Goal: Task Accomplishment & Management: Manage account settings

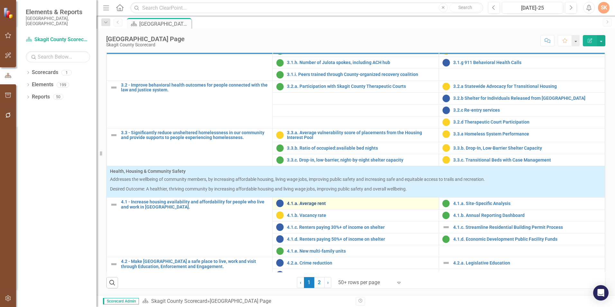
scroll to position [515, 0]
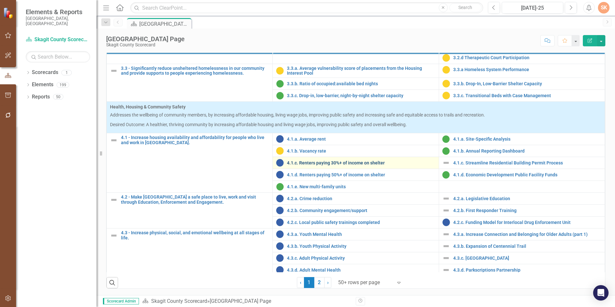
click at [368, 163] on link "4.1.c. Renters paying 30%+ of income on shelter" at bounding box center [361, 163] width 148 height 5
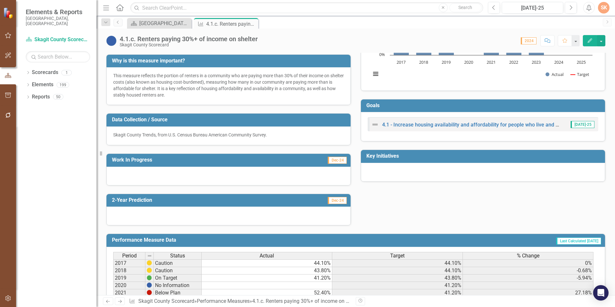
scroll to position [97, 0]
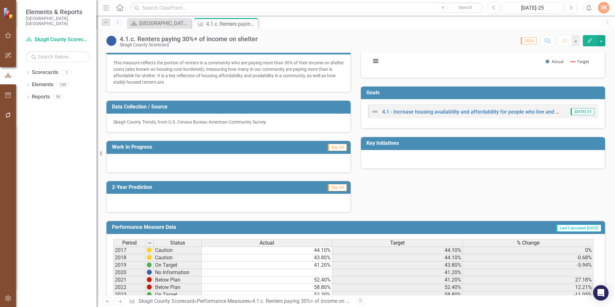
click at [220, 163] on div at bounding box center [229, 163] width 244 height 19
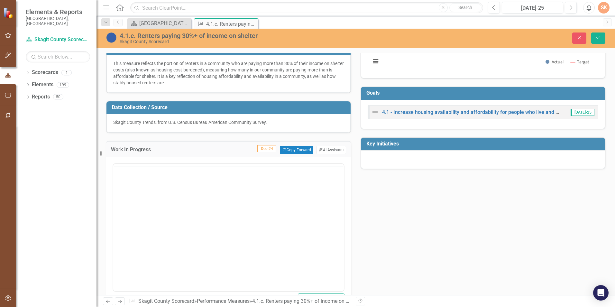
scroll to position [0, 0]
click at [199, 193] on body "Rich Text Area. Press ALT-0 for help." at bounding box center [228, 227] width 231 height 97
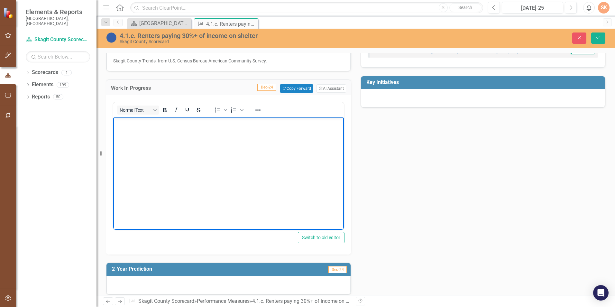
scroll to position [154, 0]
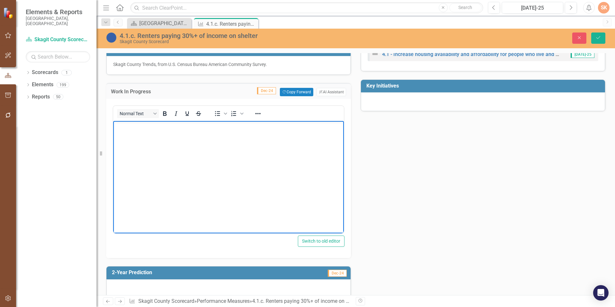
click at [311, 132] on body "Rich Text Area. Press ALT-0 for help." at bounding box center [228, 169] width 231 height 97
drag, startPoint x: 273, startPoint y: 128, endPoint x: 121, endPoint y: 130, distance: 152.6
click at [113, 130] on html "2024 annual data will be available in late 2025 for updated reporting." at bounding box center [228, 169] width 231 height 97
copy p "2024 annual data will be available in late 2025 for updated reporting."
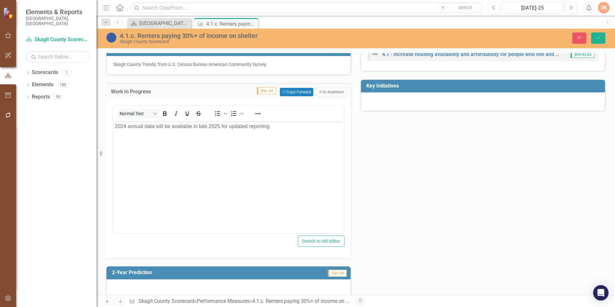
click at [474, 173] on div "Tags Customer / Stak...der (4) Health, Hou...ety Measure Lead SK [PERSON_NAME] …" at bounding box center [355, 95] width 509 height 408
click at [600, 35] on button "Save" at bounding box center [599, 38] width 14 height 11
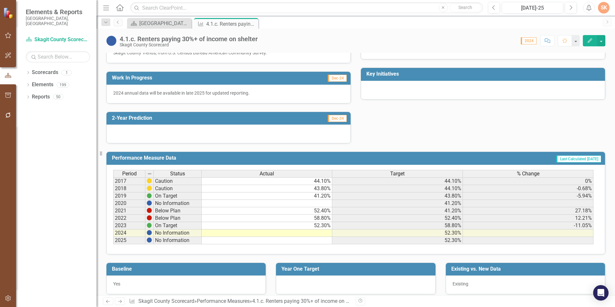
scroll to position [172, 0]
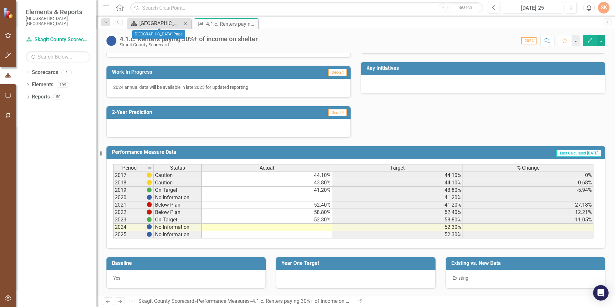
click at [165, 26] on div "[GEOGRAPHIC_DATA] Page" at bounding box center [160, 23] width 42 height 8
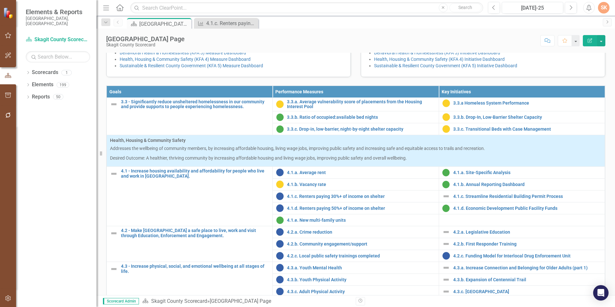
scroll to position [543, 0]
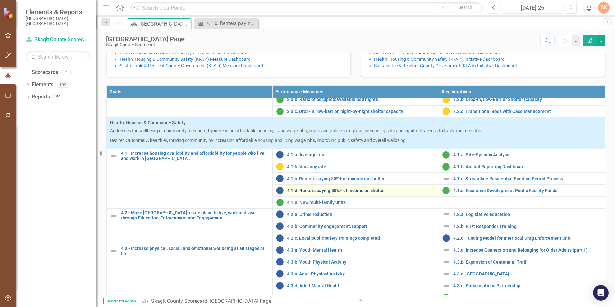
click at [349, 193] on link "4.1.d. Renters paying 50%+ of income on shelter" at bounding box center [361, 190] width 148 height 5
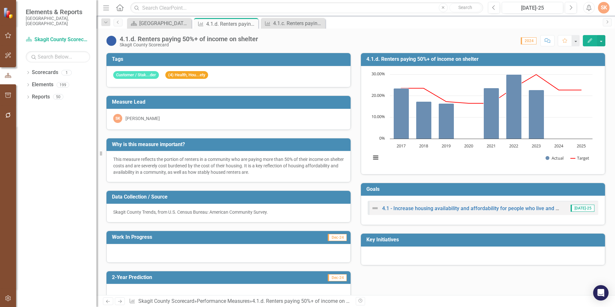
click at [217, 247] on div at bounding box center [229, 253] width 244 height 19
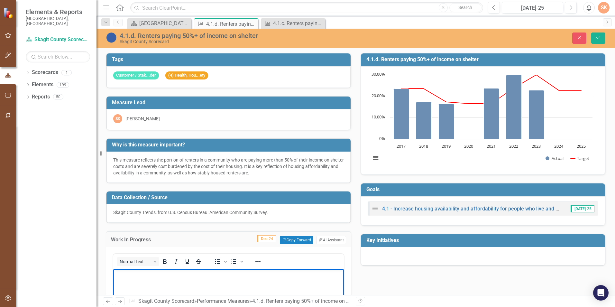
drag, startPoint x: 177, startPoint y: 279, endPoint x: 179, endPoint y: 275, distance: 3.8
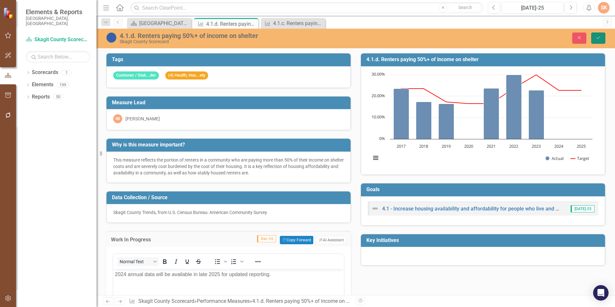
click at [597, 39] on icon "Save" at bounding box center [599, 37] width 6 height 5
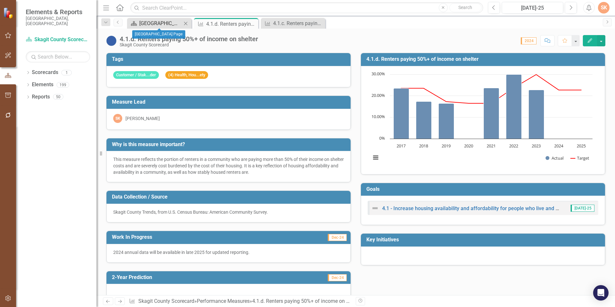
click at [163, 26] on div "[GEOGRAPHIC_DATA] Page" at bounding box center [160, 23] width 42 height 8
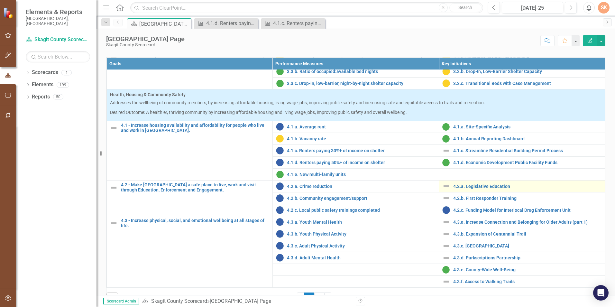
scroll to position [225, 0]
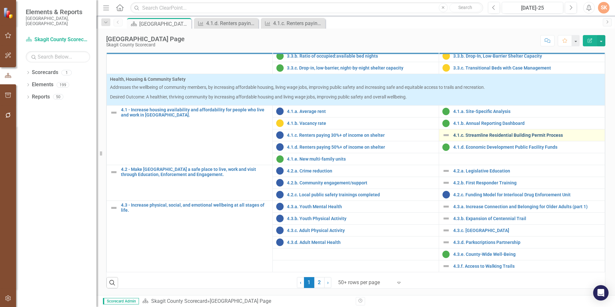
click at [478, 138] on link "4.1.c. Streamline Residential Building Permit Process" at bounding box center [527, 135] width 148 height 5
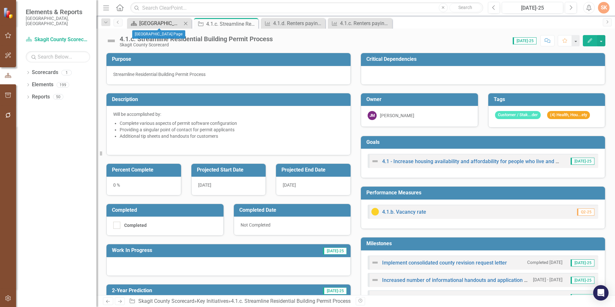
click at [161, 27] on div "[GEOGRAPHIC_DATA] Page" at bounding box center [160, 23] width 42 height 8
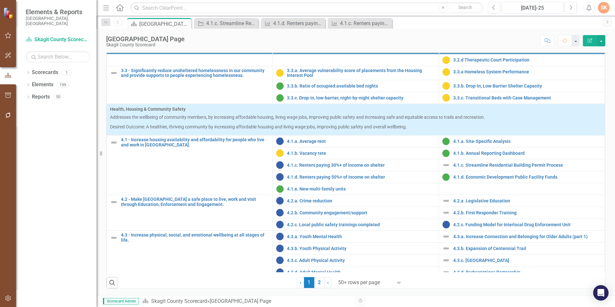
scroll to position [543, 0]
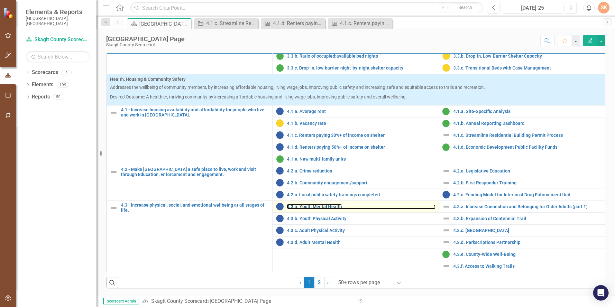
click at [322, 210] on div "4.3.a. Youth Mental Health" at bounding box center [355, 207] width 159 height 8
click at [320, 208] on link "4.3.a. Youth Mental Health" at bounding box center [361, 206] width 148 height 5
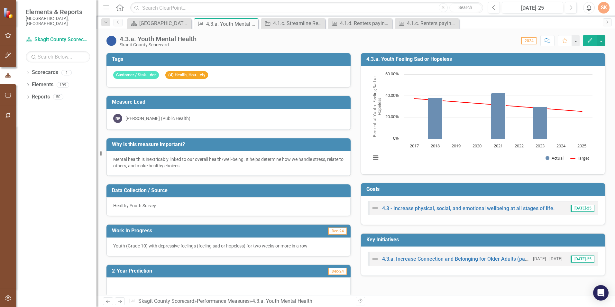
click at [310, 42] on div "Score: 0.00 2024 Completed Comment Favorite Edit" at bounding box center [403, 40] width 406 height 11
click at [174, 26] on div "[GEOGRAPHIC_DATA] Page" at bounding box center [160, 23] width 42 height 8
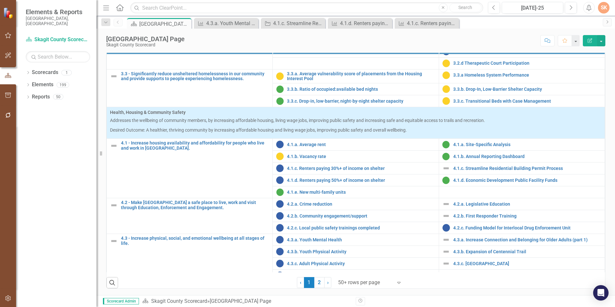
scroll to position [543, 0]
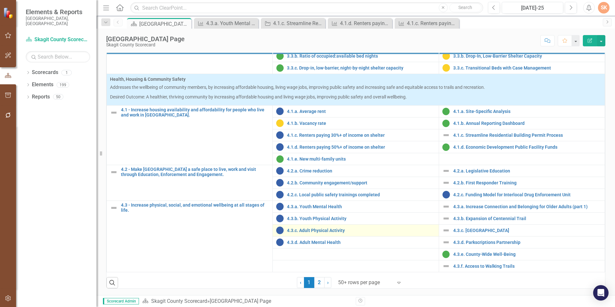
click at [353, 226] on td "4.3.c. Adult Physical Activity Edit Edit Performance Measure Link Open Element" at bounding box center [356, 231] width 166 height 12
click at [351, 231] on link "4.3.c. Adult Physical Activity" at bounding box center [361, 230] width 148 height 5
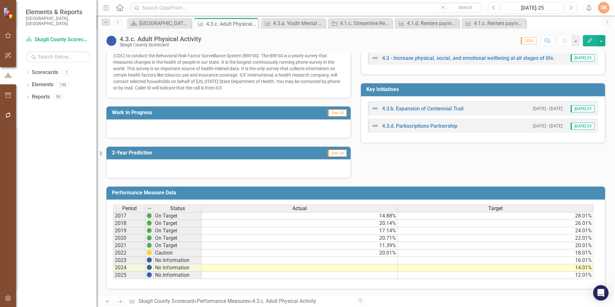
scroll to position [191, 0]
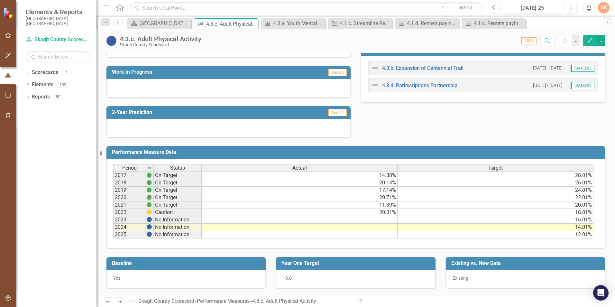
click at [163, 218] on td "No Information" at bounding box center [178, 219] width 48 height 7
click at [167, 229] on td "No Information" at bounding box center [178, 227] width 48 height 7
click at [169, 236] on td "No Information" at bounding box center [178, 234] width 48 height 7
click at [170, 212] on td "Caution" at bounding box center [178, 212] width 48 height 7
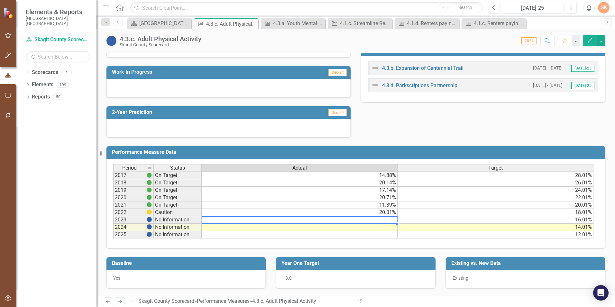
click at [113, 223] on div "Period Status Actual Target 2017 On Target 14.88% 28.01% 2018 On Target 20.14% …" at bounding box center [113, 201] width 0 height 74
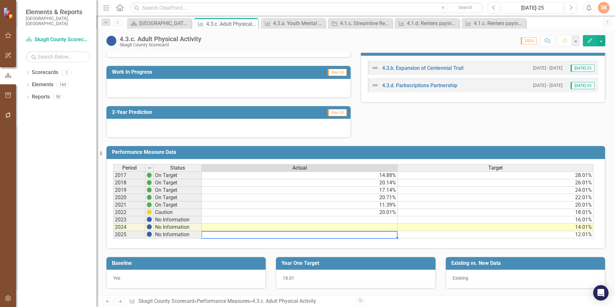
drag, startPoint x: 393, startPoint y: 231, endPoint x: 396, endPoint y: 239, distance: 8.1
click at [394, 233] on td at bounding box center [300, 234] width 196 height 7
click at [396, 238] on div at bounding box center [299, 238] width 196 height 1
click at [113, 224] on div "Period Status Actual Target 2017 On Target 14.88% 28.01% 2018 On Target 20.14% …" at bounding box center [113, 201] width 0 height 74
click at [393, 215] on td "20.01%" at bounding box center [300, 212] width 196 height 7
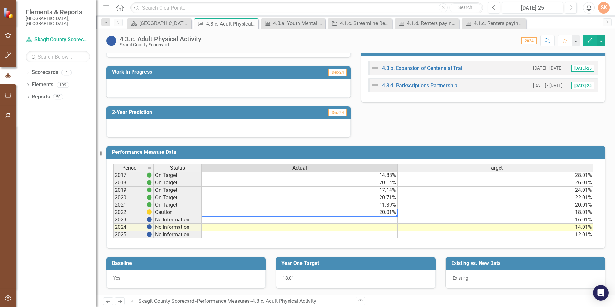
click at [389, 222] on td at bounding box center [300, 219] width 196 height 7
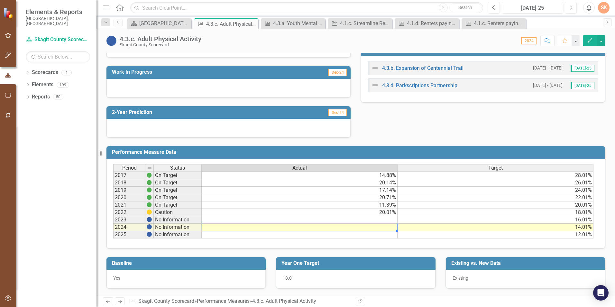
click at [394, 228] on td at bounding box center [300, 227] width 196 height 7
click at [393, 236] on td at bounding box center [300, 234] width 196 height 7
click at [389, 227] on td at bounding box center [300, 227] width 196 height 7
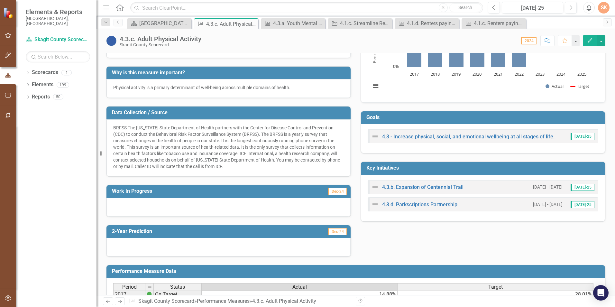
scroll to position [0, 0]
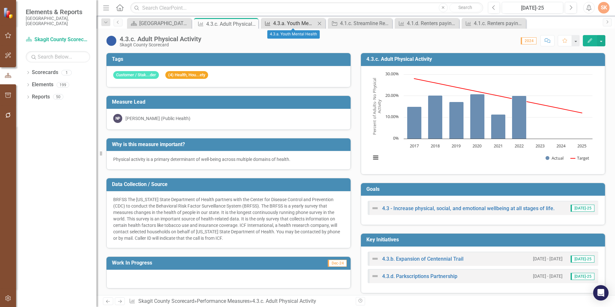
click at [288, 22] on div "4.3.a. Youth Mental Health" at bounding box center [294, 23] width 42 height 8
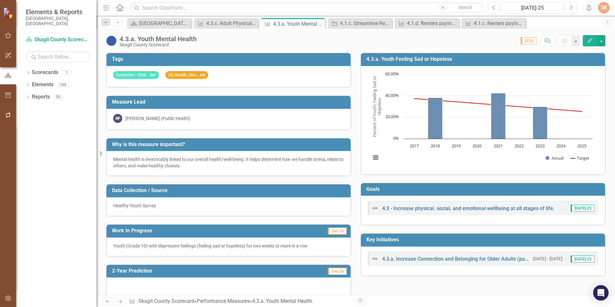
click at [271, 206] on div "Healthy Youth Survey" at bounding box center [228, 205] width 231 height 6
click at [272, 206] on div "Healthy Youth Survey" at bounding box center [228, 205] width 231 height 6
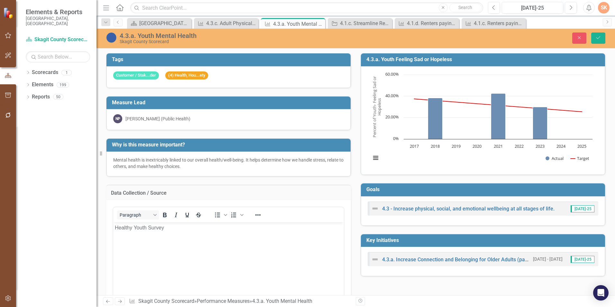
click at [189, 227] on p "Healthy Youth Survey" at bounding box center [229, 228] width 228 height 8
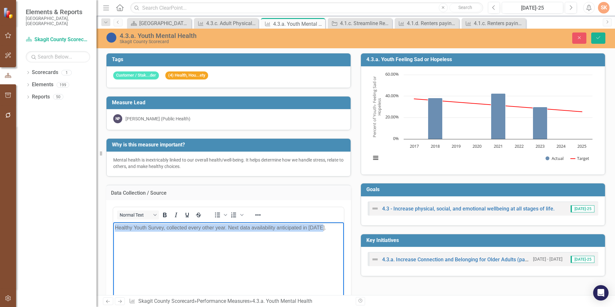
drag, startPoint x: 115, startPoint y: 227, endPoint x: 322, endPoint y: 230, distance: 207.3
click at [322, 230] on p "Healthy Youth Survey, collected every other year. Next data availability antici…" at bounding box center [229, 228] width 228 height 8
copy p "Healthy Youth Survey, collected every other year. Next data availability antici…"
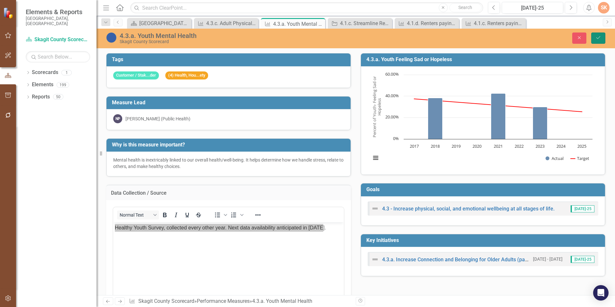
click at [600, 39] on icon "Save" at bounding box center [599, 37] width 6 height 5
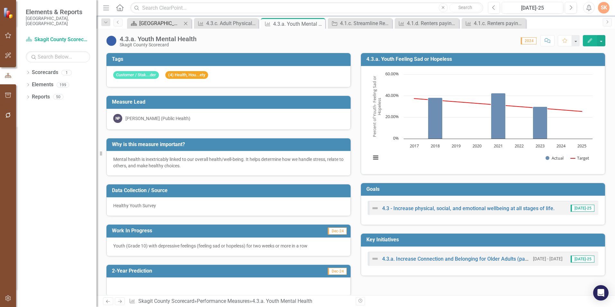
click at [166, 24] on div "[GEOGRAPHIC_DATA] Page" at bounding box center [160, 23] width 42 height 8
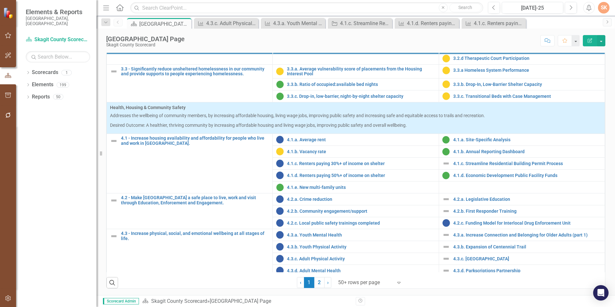
scroll to position [515, 0]
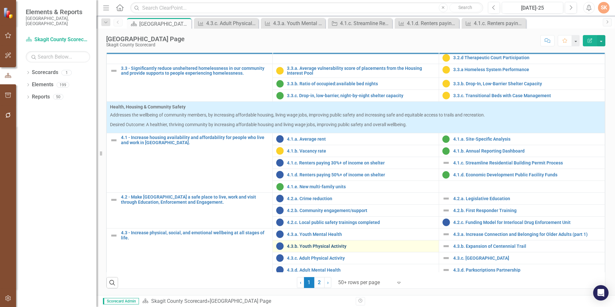
click at [343, 247] on link "4.3.b. Youth Physical Activity" at bounding box center [361, 246] width 148 height 5
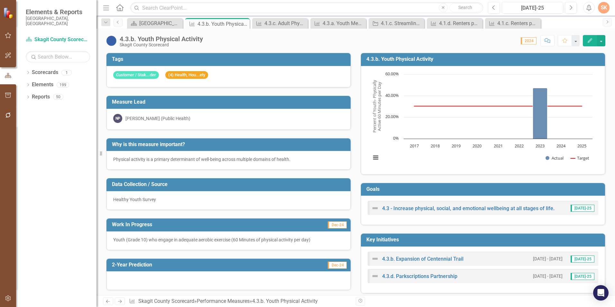
click at [206, 205] on div "Healthy Youth Survey" at bounding box center [229, 200] width 244 height 19
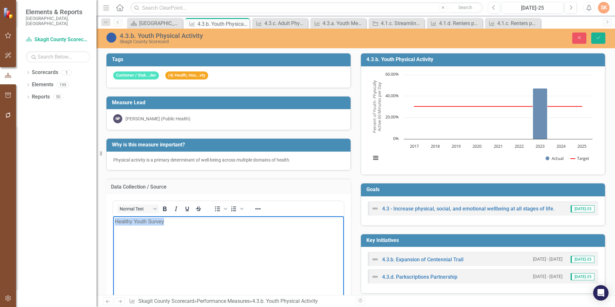
drag, startPoint x: 115, startPoint y: 219, endPoint x: 172, endPoint y: 222, distance: 56.7
click at [172, 222] on p "Healthy Youth Survey" at bounding box center [229, 222] width 228 height 8
paste body "Rich Text Area. Press ALT-0 for help."
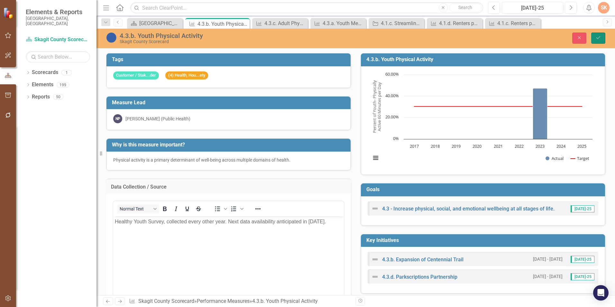
click at [595, 38] on button "Save" at bounding box center [599, 38] width 14 height 11
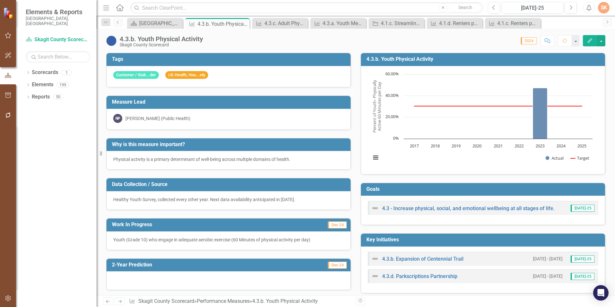
click at [499, 57] on h3 "4.3.b. Youth Physical Activity" at bounding box center [485, 59] width 236 height 6
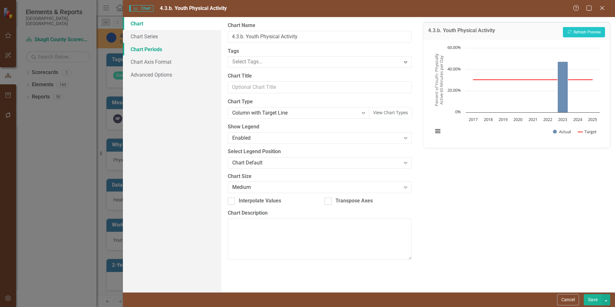
click at [171, 53] on link "Chart Periods" at bounding box center [172, 49] width 98 height 13
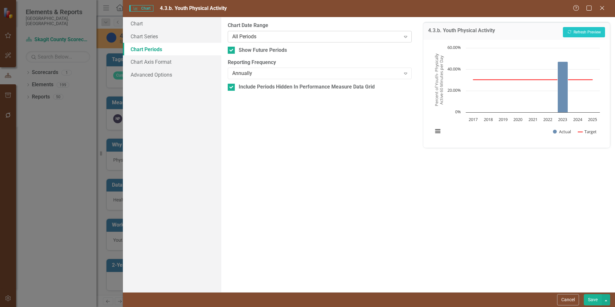
click at [305, 40] on div "All Periods" at bounding box center [316, 36] width 168 height 7
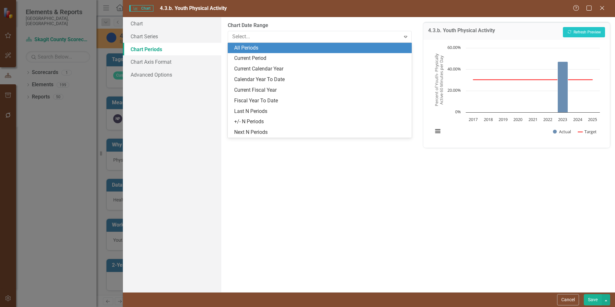
click at [293, 26] on label "Chart Date Range" at bounding box center [320, 25] width 184 height 7
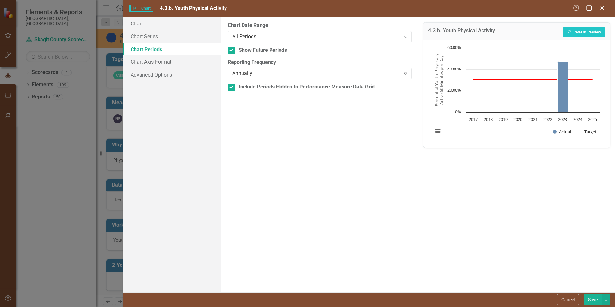
drag, startPoint x: 186, startPoint y: 121, endPoint x: 181, endPoint y: 105, distance: 16.6
click at [186, 121] on div "Chart Chart Series Chart Periods Chart Axis Format Advanced Options" at bounding box center [172, 154] width 98 height 275
click at [163, 40] on link "Chart Series" at bounding box center [172, 36] width 98 height 13
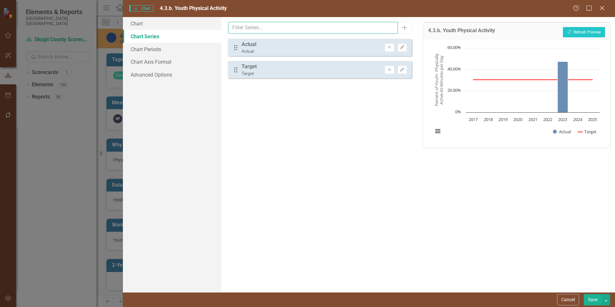
click at [364, 29] on input "text" at bounding box center [313, 28] width 170 height 12
click at [157, 49] on link "Chart Periods" at bounding box center [172, 49] width 98 height 13
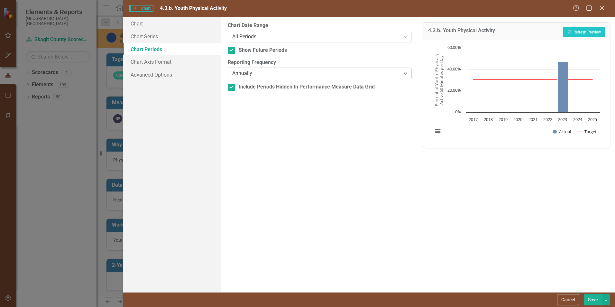
click at [256, 72] on div "Annually" at bounding box center [316, 73] width 168 height 7
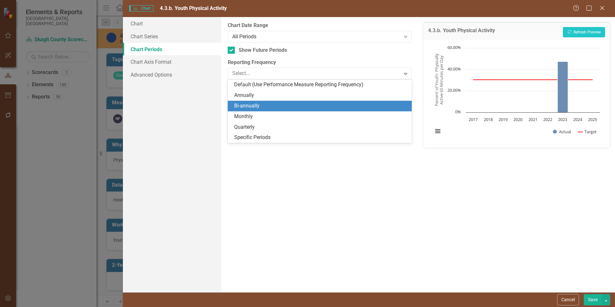
click at [253, 107] on div "Bi-annually" at bounding box center [321, 105] width 174 height 7
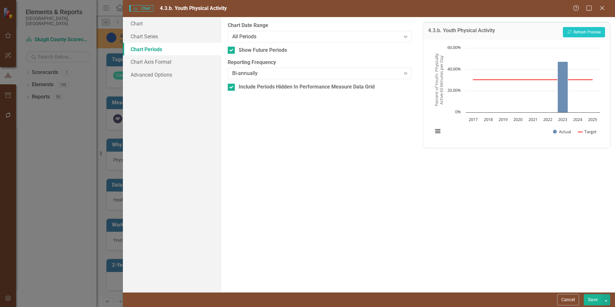
click at [595, 297] on button "Save" at bounding box center [593, 299] width 18 height 11
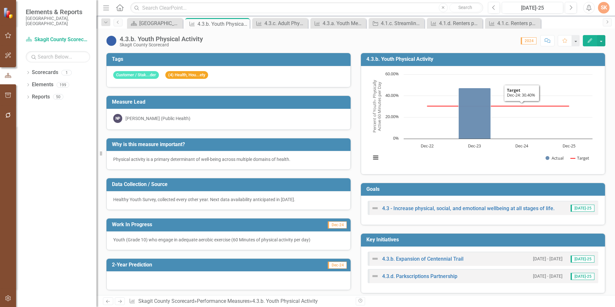
click at [547, 58] on h3 "4.3.b. Youth Physical Activity" at bounding box center [485, 59] width 236 height 6
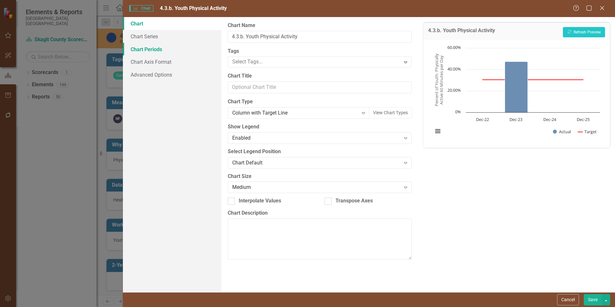
click at [155, 52] on link "Chart Periods" at bounding box center [172, 49] width 98 height 13
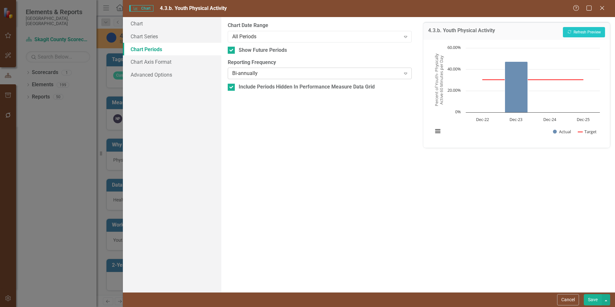
click at [400, 72] on div "Bi-annually" at bounding box center [316, 73] width 168 height 7
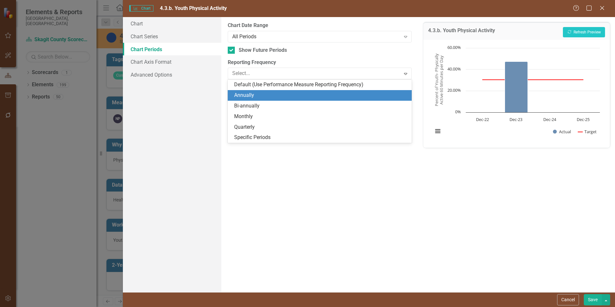
click at [367, 94] on div "Annually" at bounding box center [321, 95] width 174 height 7
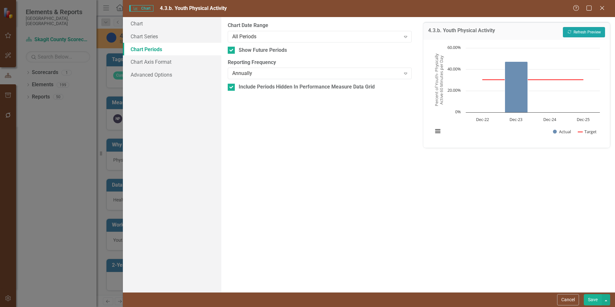
click at [593, 34] on button "Recalculate Refresh Preview" at bounding box center [584, 32] width 42 height 10
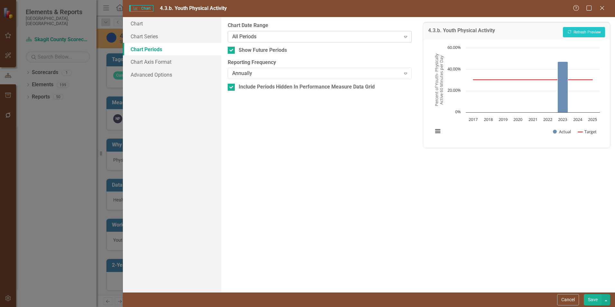
click at [280, 39] on div "All Periods" at bounding box center [316, 36] width 168 height 7
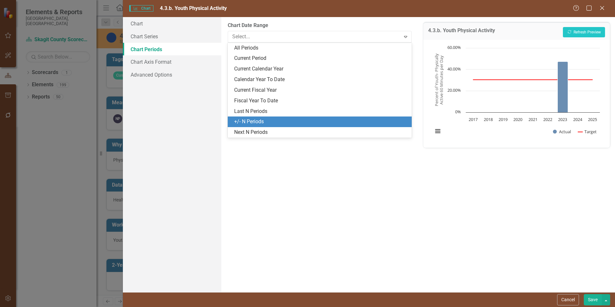
click at [275, 121] on div "+/- N Periods" at bounding box center [321, 121] width 174 height 7
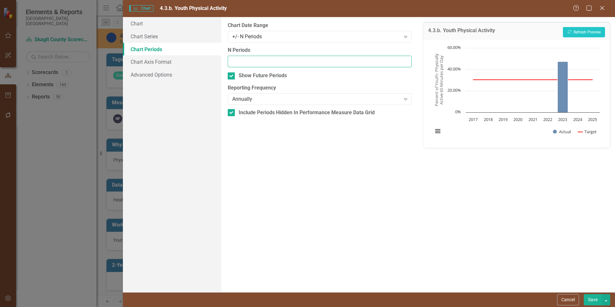
click at [363, 64] on input "N Periods" at bounding box center [320, 62] width 184 height 12
click at [405, 63] on input "-1" at bounding box center [320, 62] width 184 height 12
click at [406, 60] on input "0" at bounding box center [320, 62] width 184 height 12
click at [405, 63] on input "-1" at bounding box center [320, 62] width 184 height 12
click at [405, 63] on input "-2" at bounding box center [320, 62] width 184 height 12
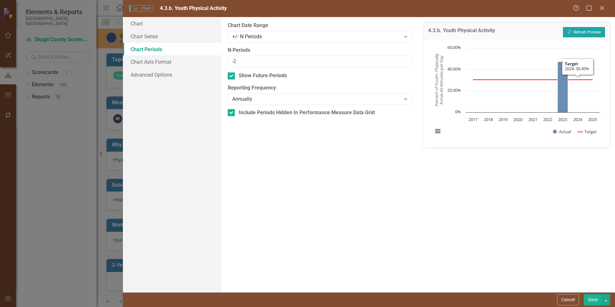
click at [580, 32] on button "Recalculate Refresh Preview" at bounding box center [584, 32] width 42 height 10
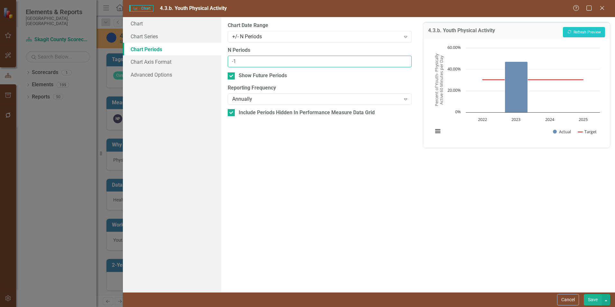
type input "-1"
click at [405, 61] on input "-1" at bounding box center [320, 62] width 184 height 12
click at [603, 31] on button "Recalculate Refresh Preview" at bounding box center [584, 32] width 42 height 10
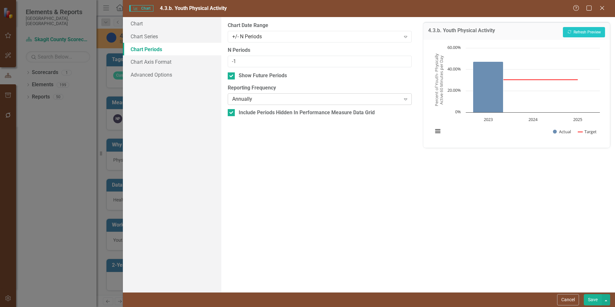
click at [407, 100] on icon "Expand" at bounding box center [406, 99] width 6 height 5
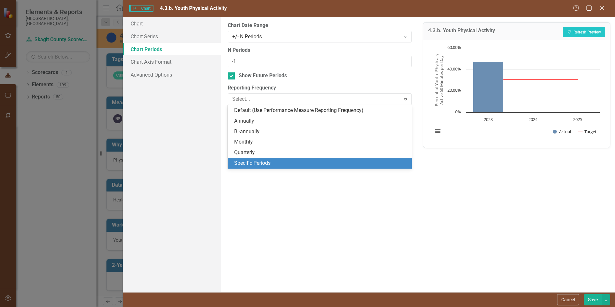
click at [371, 162] on div "Specific Periods" at bounding box center [321, 163] width 174 height 7
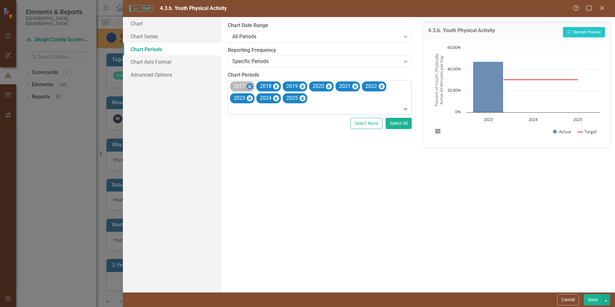
click at [250, 83] on icon "Remove 2017" at bounding box center [250, 87] width 6 height 8
click at [248, 83] on icon "Remove 2018" at bounding box center [250, 87] width 6 height 8
click at [248, 83] on icon "Remove 2019" at bounding box center [250, 87] width 6 height 8
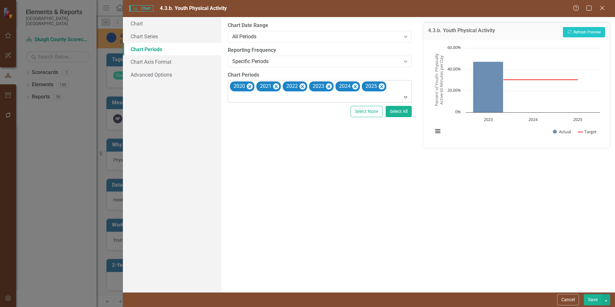
click at [248, 83] on icon "Remove 2020" at bounding box center [250, 87] width 6 height 8
click at [248, 83] on icon "Remove 2021" at bounding box center [250, 87] width 6 height 8
click at [248, 83] on icon "Remove 2022" at bounding box center [250, 87] width 6 height 8
click at [277, 85] on icon "Remove 2024" at bounding box center [276, 87] width 6 height 8
click at [589, 296] on button "Save" at bounding box center [593, 299] width 18 height 11
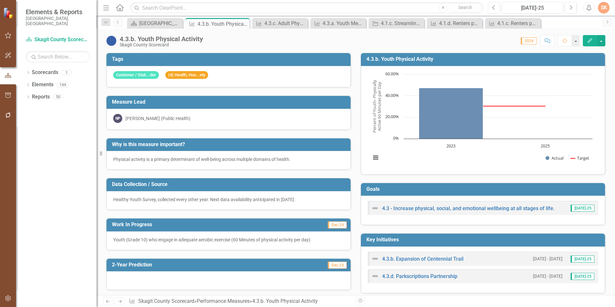
click at [499, 43] on div "Score: 0.00 2024 Completed Comment Favorite Edit" at bounding box center [405, 40] width 399 height 11
click at [275, 24] on div "4.3.c. Adult Physical Activity" at bounding box center [282, 23] width 34 height 8
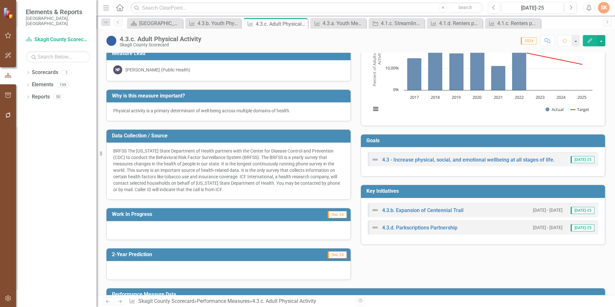
scroll to position [30, 0]
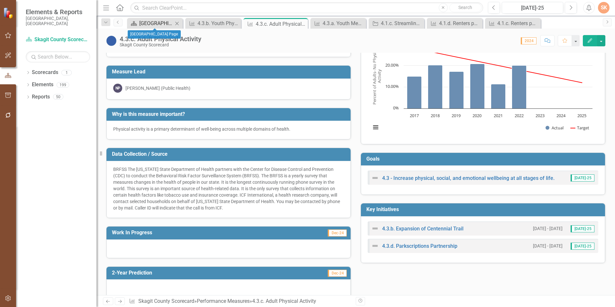
click at [149, 27] on div "[GEOGRAPHIC_DATA] Page" at bounding box center [156, 23] width 34 height 8
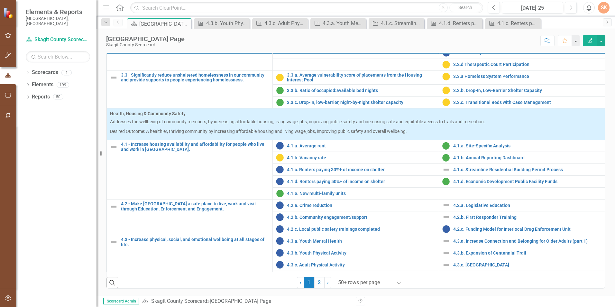
scroll to position [543, 0]
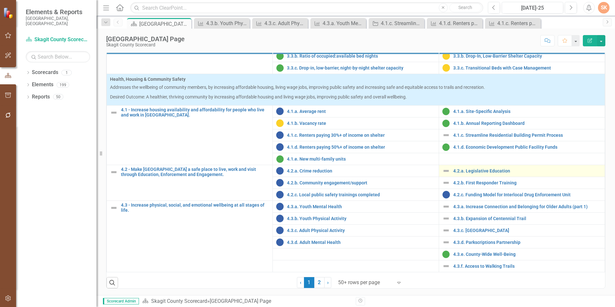
click at [463, 174] on div "4.2.a. Legislative Education" at bounding box center [522, 171] width 159 height 8
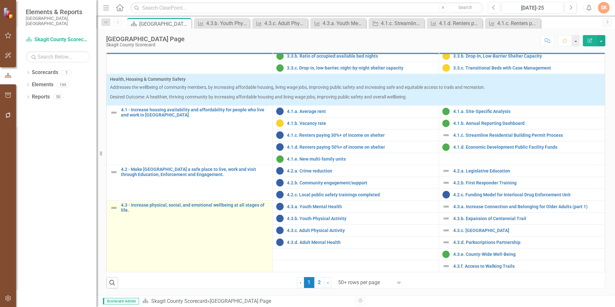
drag, startPoint x: 276, startPoint y: 233, endPoint x: 248, endPoint y: 242, distance: 29.1
click at [276, 234] on img at bounding box center [280, 231] width 8 height 8
click at [247, 243] on td "4.3 - Increase physical, social, and emotional wellbeing at all stages of life.…" at bounding box center [190, 236] width 166 height 71
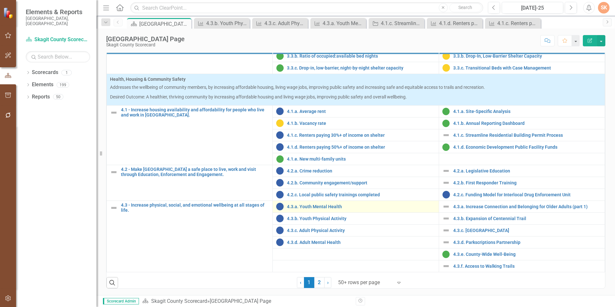
click at [331, 201] on td "4.3.a. Youth Mental Health Edit Edit Performance Measure Link Open Element" at bounding box center [356, 207] width 166 height 12
click at [333, 204] on link "4.3.a. Youth Mental Health" at bounding box center [361, 206] width 148 height 5
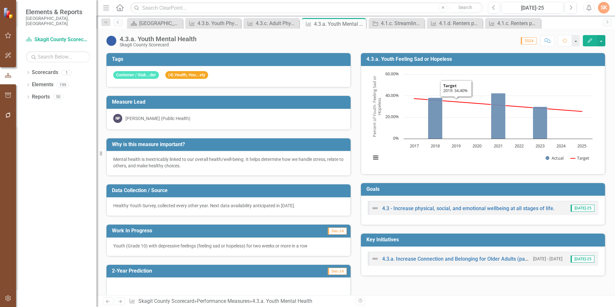
click at [485, 56] on td "4.3.a. Youth Feeling Sad or Hopeless" at bounding box center [485, 60] width 236 height 11
click at [485, 65] on td "4.3.a. Youth Feeling Sad or Hopeless" at bounding box center [485, 60] width 236 height 11
click at [485, 61] on h3 "4.3.a. Youth Feeling Sad or Hopeless" at bounding box center [485, 59] width 236 height 6
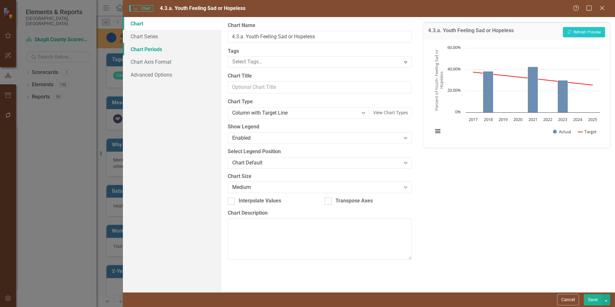
click at [158, 49] on link "Chart Periods" at bounding box center [172, 49] width 98 height 13
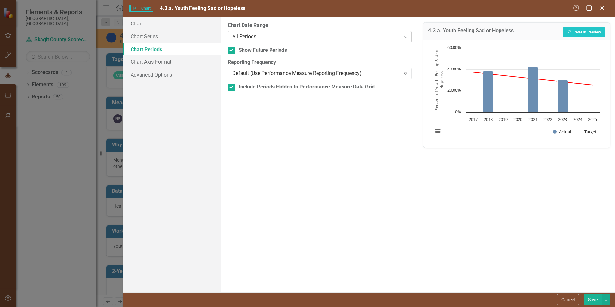
click at [292, 32] on div "All Periods Expand" at bounding box center [320, 37] width 184 height 12
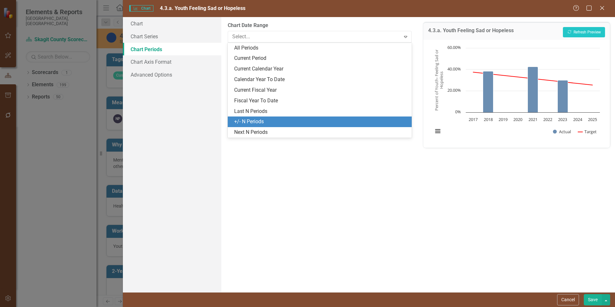
drag, startPoint x: 264, startPoint y: 125, endPoint x: 254, endPoint y: 124, distance: 10.0
click at [254, 124] on div "+/- N Periods" at bounding box center [321, 121] width 174 height 7
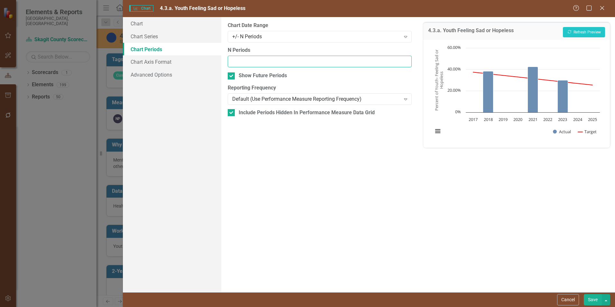
click at [393, 60] on input "N Periods" at bounding box center [320, 62] width 184 height 12
click at [406, 63] on input "-1" at bounding box center [320, 62] width 184 height 12
type input "0"
click at [405, 61] on input "0" at bounding box center [320, 62] width 184 height 12
click at [409, 38] on icon "Expand" at bounding box center [406, 36] width 6 height 5
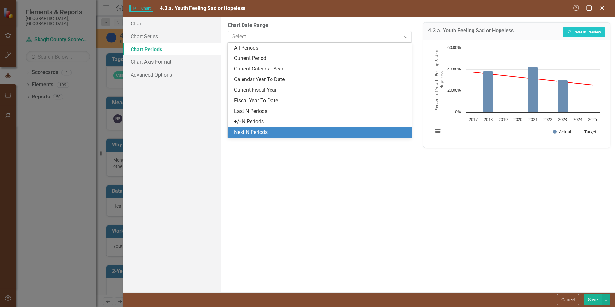
click at [159, 161] on div "Chart Chart Series Chart Periods Chart Axis Format Advanced Options" at bounding box center [172, 154] width 98 height 275
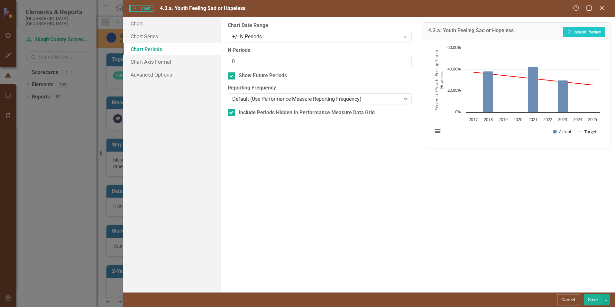
click at [146, 52] on link "Chart Periods" at bounding box center [172, 49] width 98 height 13
click at [149, 34] on link "Chart Series" at bounding box center [172, 36] width 98 height 13
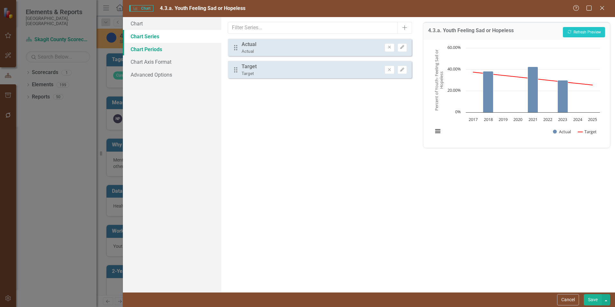
click at [156, 51] on link "Chart Periods" at bounding box center [172, 49] width 98 height 13
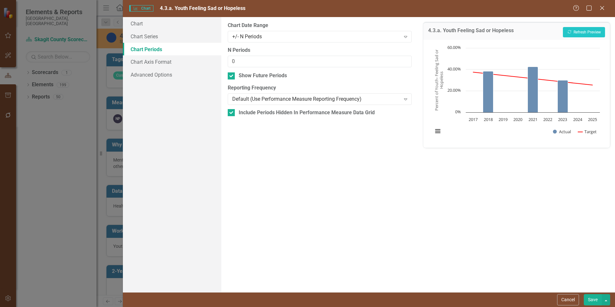
click at [393, 182] on div "From this tab, you define the periods you want included in the chart. For examp…" at bounding box center [319, 154] width 197 height 275
click at [158, 75] on link "Advanced Options" at bounding box center [172, 74] width 98 height 13
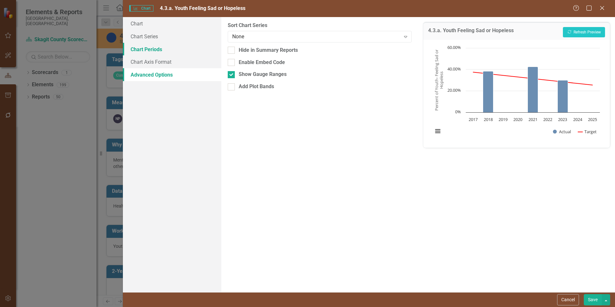
click at [154, 46] on link "Chart Periods" at bounding box center [172, 49] width 98 height 13
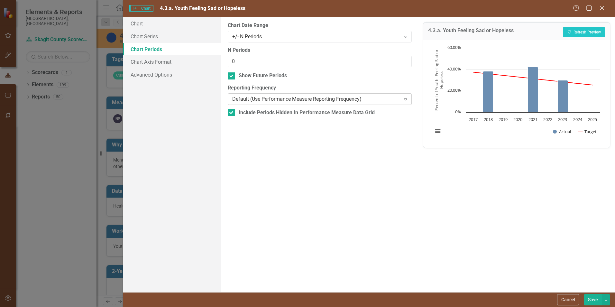
click at [280, 93] on div "Default (Use Performance Measure Reporting Frequency) Expand" at bounding box center [320, 99] width 184 height 12
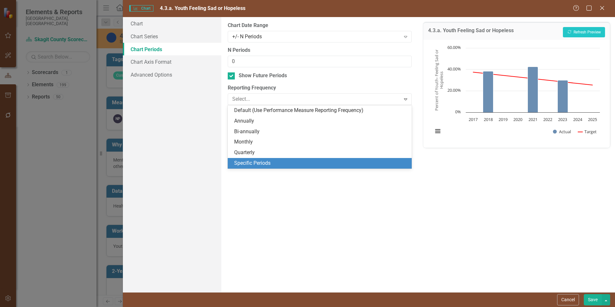
click at [264, 158] on div "Specific Periods" at bounding box center [320, 163] width 184 height 11
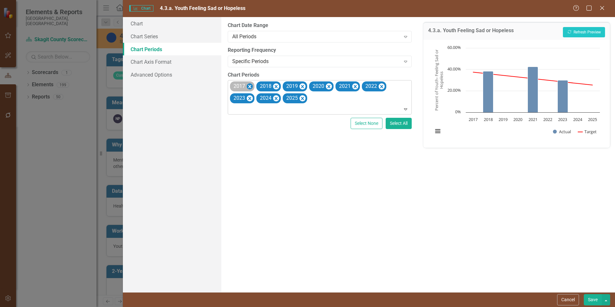
click at [250, 85] on icon "Remove 2017" at bounding box center [250, 87] width 6 height 8
click at [276, 85] on icon "Remove 2019" at bounding box center [276, 87] width 6 height 8
click at [275, 87] on icon "Remove 2020" at bounding box center [276, 87] width 6 height 8
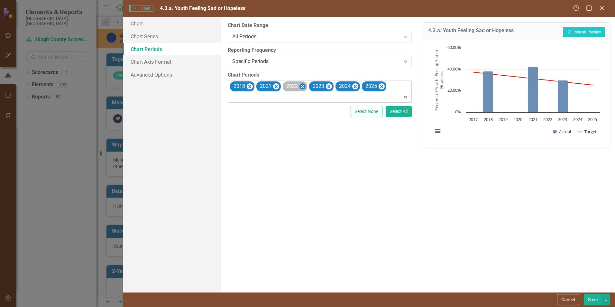
click at [300, 86] on icon "Remove 2022" at bounding box center [303, 87] width 6 height 8
click at [328, 87] on icon "Remove 2024" at bounding box center [329, 87] width 6 height 8
click at [316, 126] on div "From this tab, you define the periods you want included in the chart. For examp…" at bounding box center [319, 154] width 197 height 275
click at [597, 302] on button "Save" at bounding box center [593, 299] width 18 height 11
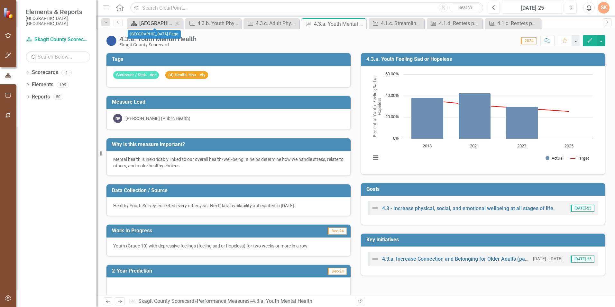
click at [164, 26] on div "[GEOGRAPHIC_DATA] Page" at bounding box center [156, 23] width 34 height 8
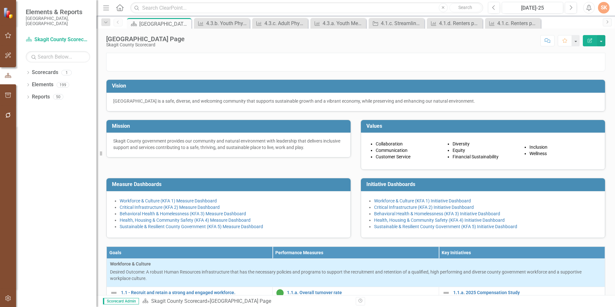
click at [230, 42] on div "Score: N/A [DATE]-25 Completed Comment Favorite Edit Report" at bounding box center [397, 40] width 418 height 11
drag, startPoint x: 270, startPoint y: 48, endPoint x: 275, endPoint y: 28, distance: 20.1
click at [270, 47] on div "Skagit County Landing Page Skagit County Scorecard Score: N/A [DATE]-25 Complet…" at bounding box center [356, 38] width 519 height 19
click at [160, 21] on div "[GEOGRAPHIC_DATA] Page" at bounding box center [156, 24] width 34 height 8
click at [162, 24] on div "[GEOGRAPHIC_DATA] Page" at bounding box center [156, 24] width 34 height 8
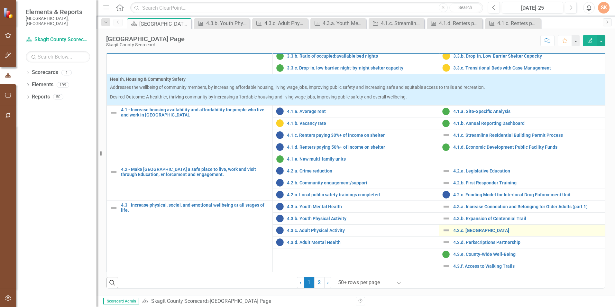
scroll to position [259, 0]
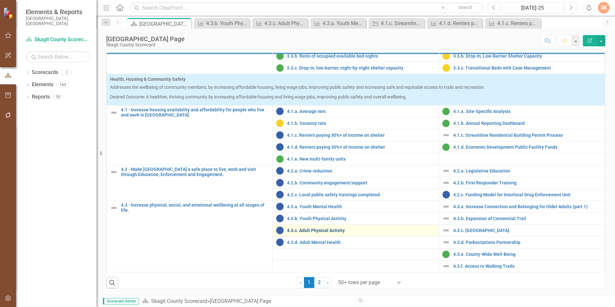
click at [313, 228] on link "4.3.c. Adult Physical Activity" at bounding box center [361, 230] width 148 height 5
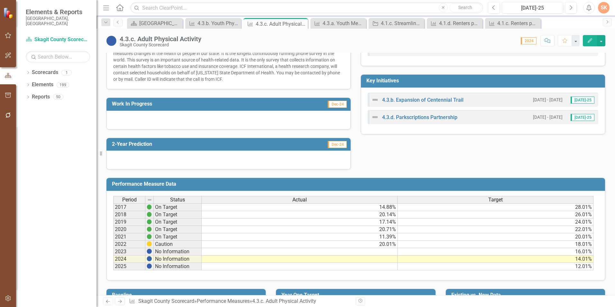
scroll to position [191, 0]
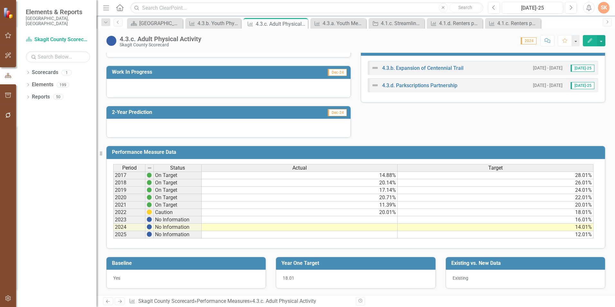
click at [250, 82] on div at bounding box center [229, 88] width 244 height 19
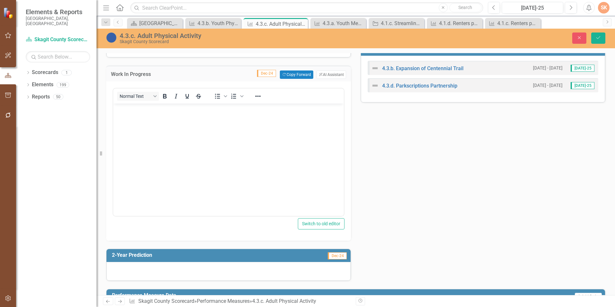
scroll to position [0, 0]
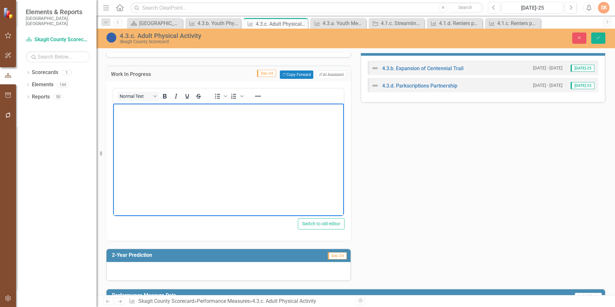
click at [223, 108] on p "Rich Text Area. Press ALT-0 for help." at bounding box center [229, 109] width 228 height 8
drag, startPoint x: 272, startPoint y: 110, endPoint x: 117, endPoint y: 113, distance: 154.2
click at [116, 112] on p "Next data availability anticipated in late 2025 for updated reporting." at bounding box center [229, 109] width 228 height 8
copy p "Next data availability anticipated in late 2025 for updated reporting."
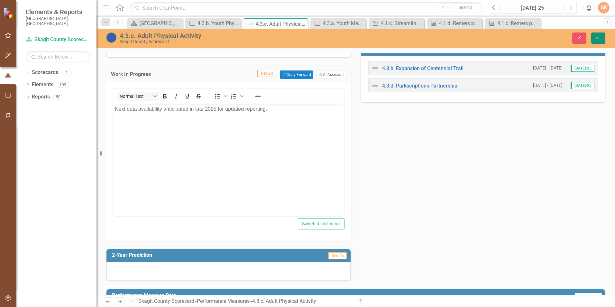
click at [595, 37] on button "Save" at bounding box center [599, 38] width 14 height 11
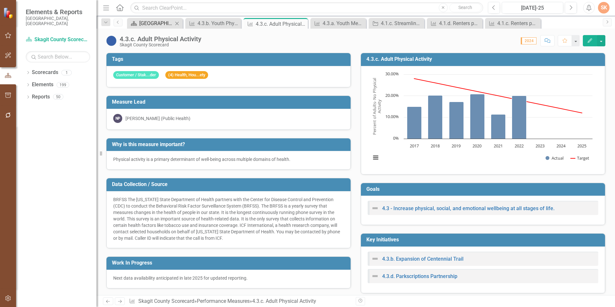
click at [160, 23] on div "[GEOGRAPHIC_DATA] Page" at bounding box center [156, 23] width 34 height 8
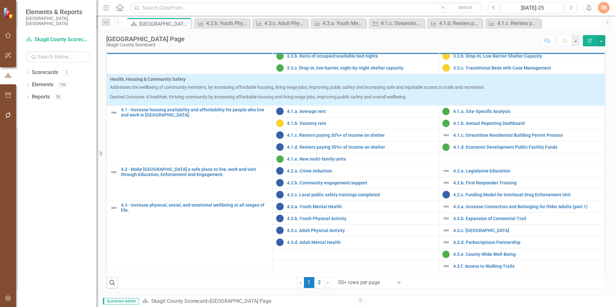
scroll to position [259, 0]
click at [310, 241] on link "4.3.d. Adult Mental Health" at bounding box center [361, 242] width 148 height 5
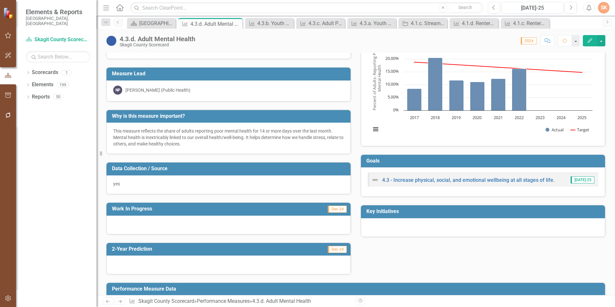
scroll to position [64, 0]
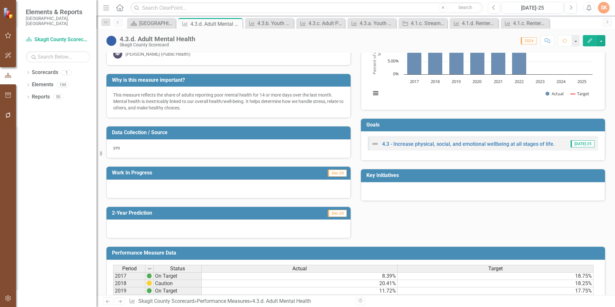
click at [156, 182] on div at bounding box center [229, 189] width 244 height 19
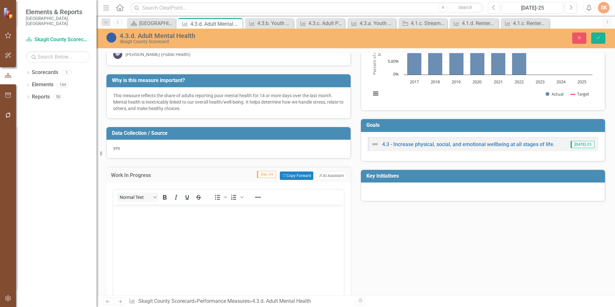
scroll to position [0, 0]
click at [138, 209] on p "Rich Text Area. Press ALT-0 for help." at bounding box center [229, 210] width 228 height 8
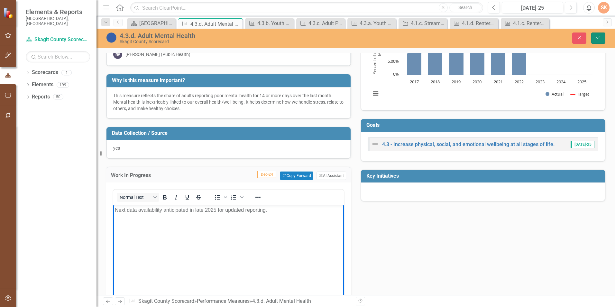
click at [605, 38] on button "Save" at bounding box center [599, 38] width 14 height 11
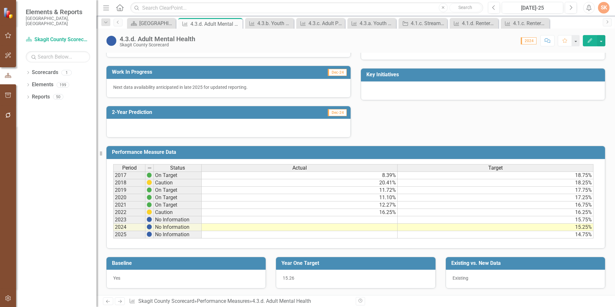
scroll to position [165, 0]
click at [361, 20] on div "4.3.a. Youth Mental Health" at bounding box center [373, 23] width 27 height 8
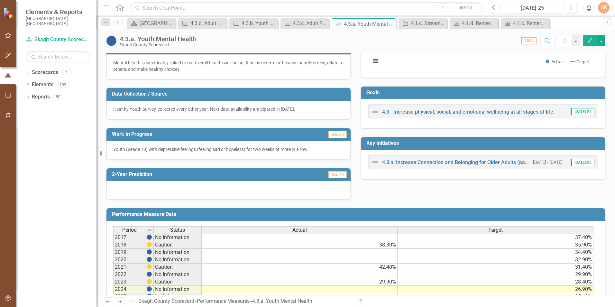
scroll to position [159, 0]
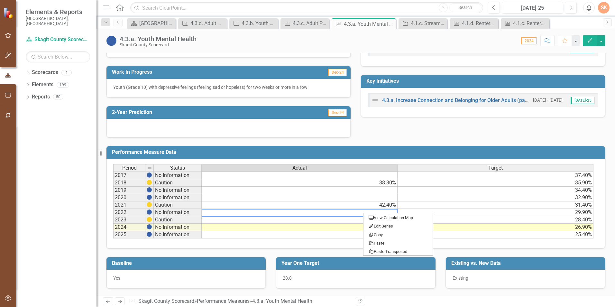
click at [473, 149] on h3 "Performance Measure Data" at bounding box center [357, 152] width 490 height 6
click at [468, 137] on div "Tags Customer / Stak...der (4) Health, Hou...ety Measure Lead NP [PERSON_NAME] …" at bounding box center [355, 12] width 509 height 252
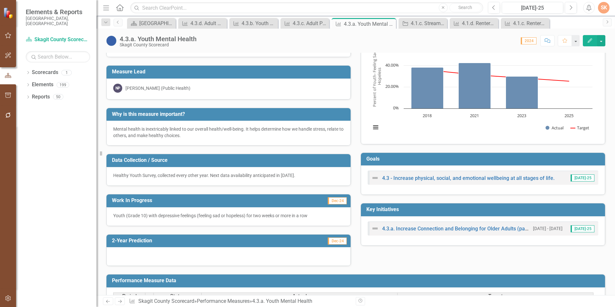
scroll to position [0, 0]
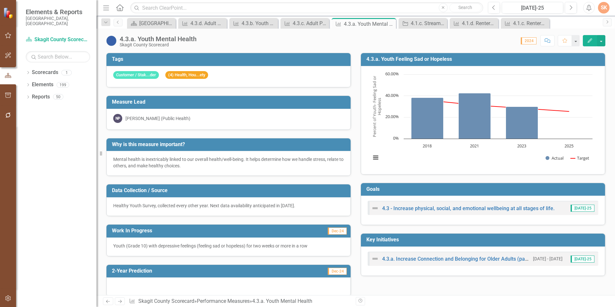
click at [276, 34] on div "4.3.a. Youth Mental Health Skagit County Scorecard Score: 0.00 2024 Completed C…" at bounding box center [356, 38] width 519 height 19
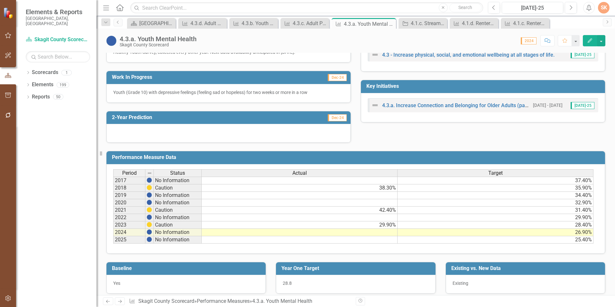
scroll to position [159, 0]
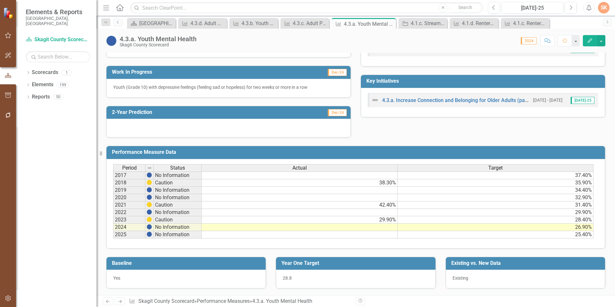
click at [373, 127] on div "Tags Customer / Stak...der (4) Health, Hou...ety Measure Lead NP [PERSON_NAME] …" at bounding box center [355, 12] width 509 height 252
click at [362, 131] on div "Tags Customer / Stak...der (4) Health, Hou...ety Measure Lead NP [PERSON_NAME] …" at bounding box center [355, 12] width 509 height 252
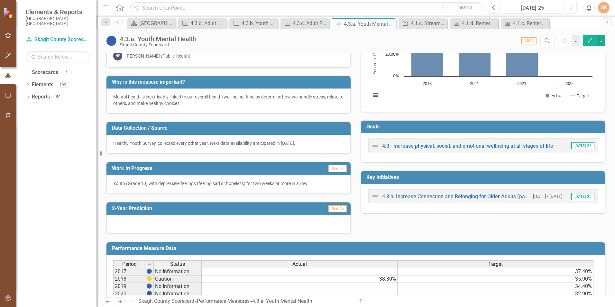
scroll to position [0, 0]
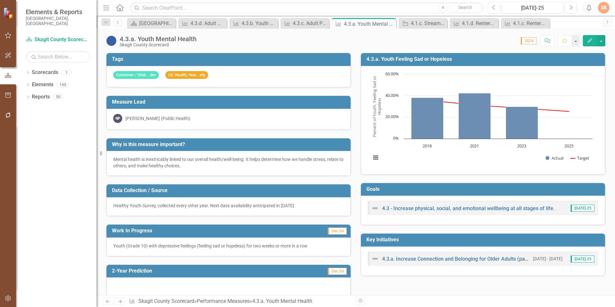
click at [231, 47] on div "4.3.a. Youth Mental Health Skagit County Scorecard Score: 0.00 2024 Completed C…" at bounding box center [356, 38] width 519 height 19
click at [240, 48] on div "4.3.a. Youth Mental Health Skagit County Scorecard Score: 0.00 2024 Completed C…" at bounding box center [356, 38] width 519 height 19
